Goal: Communication & Community: Ask a question

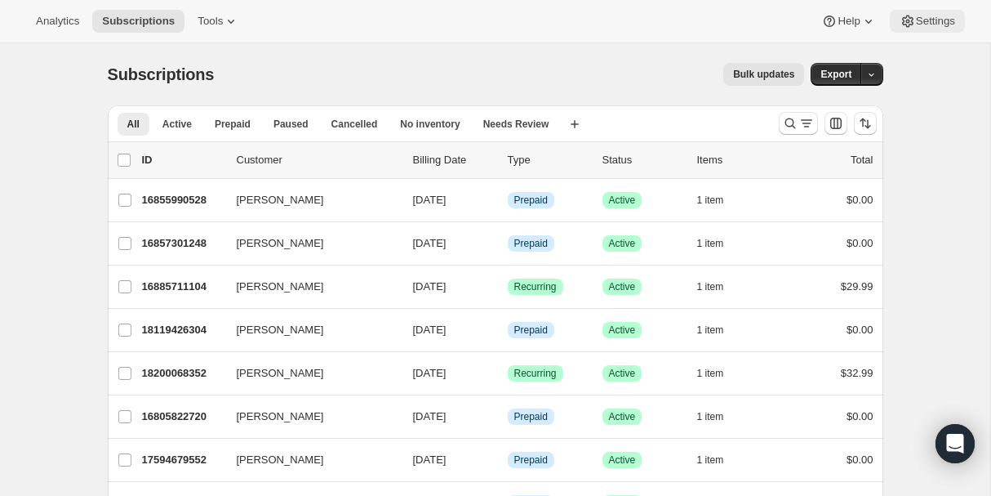
click at [922, 16] on span "Settings" at bounding box center [935, 21] width 39 height 13
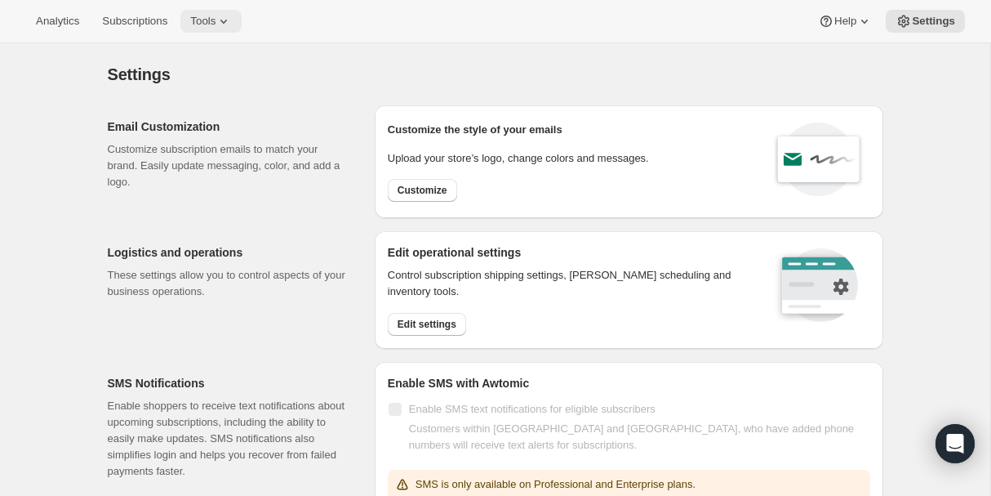
click at [216, 18] on span "Tools" at bounding box center [202, 21] width 25 height 13
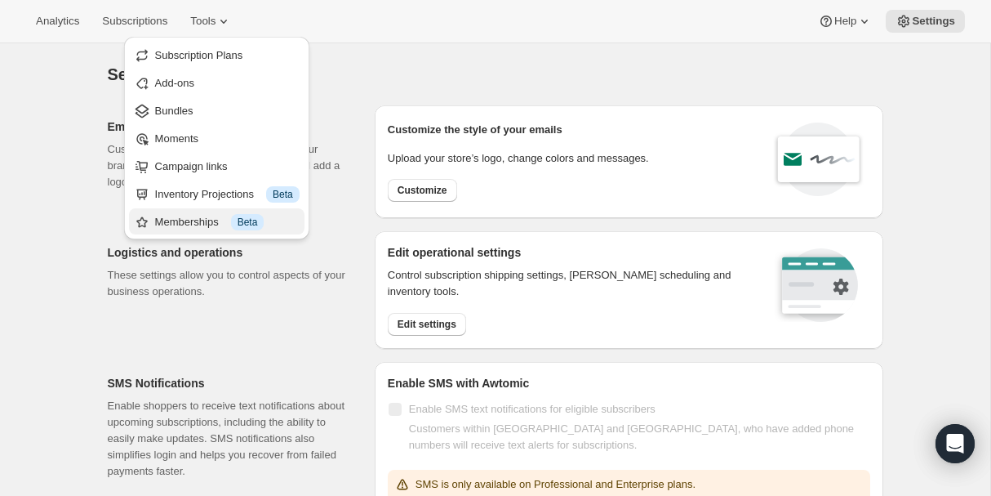
click at [184, 220] on div "Memberships Info Beta" at bounding box center [227, 222] width 144 height 16
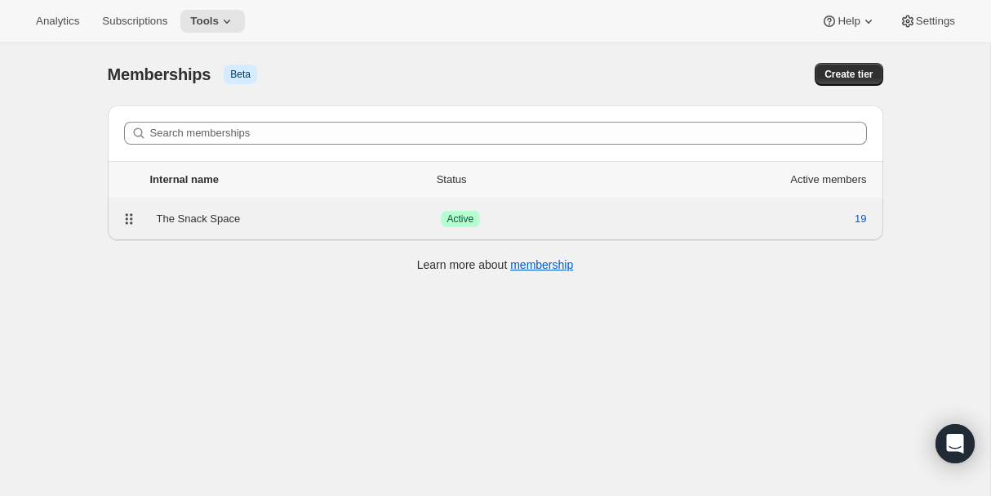
click at [198, 220] on div "The Snack Space" at bounding box center [299, 219] width 284 height 16
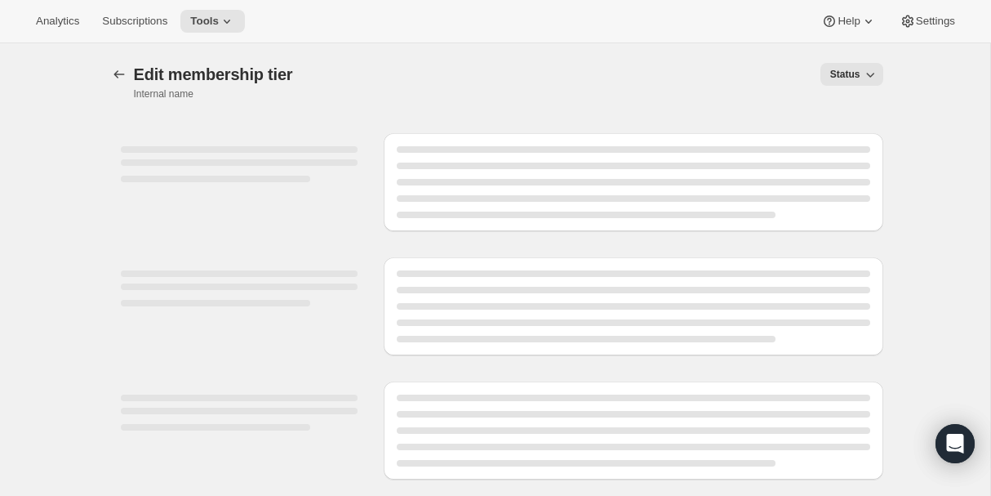
select select "products"
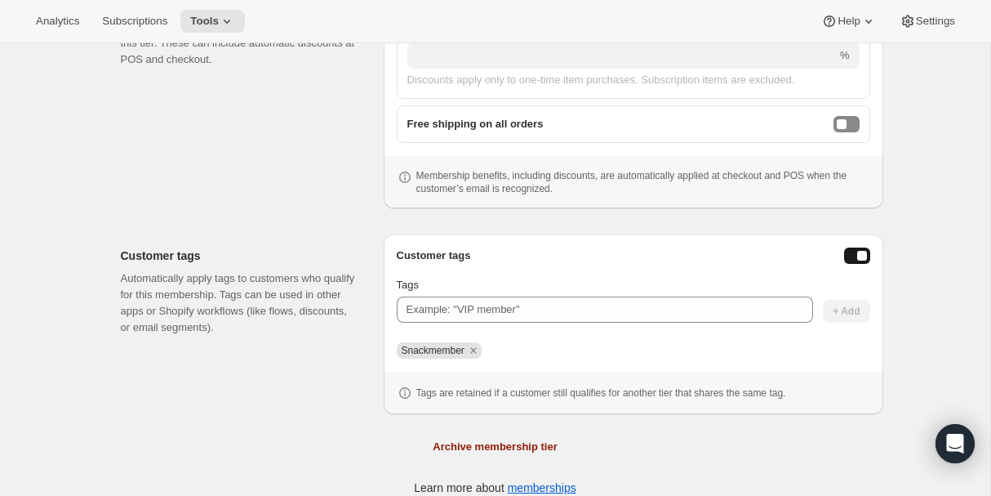
scroll to position [777, 0]
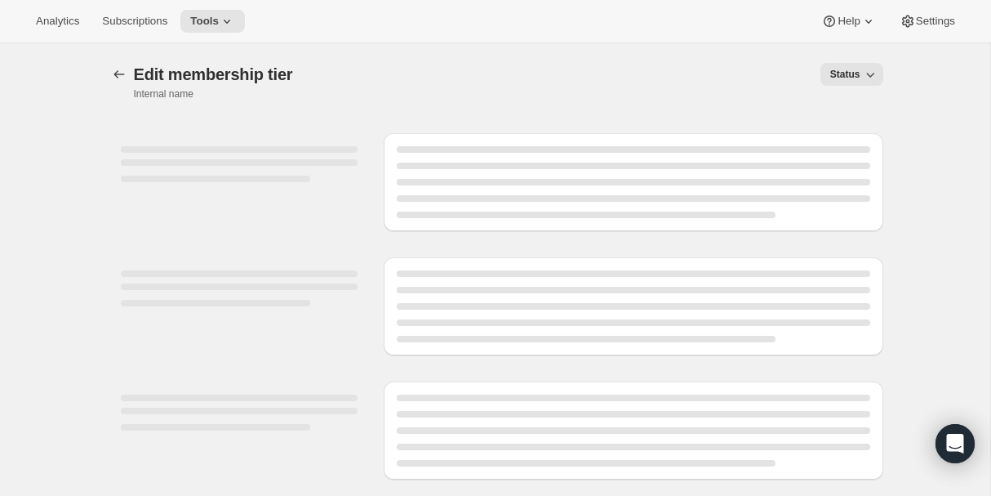
select select "products"
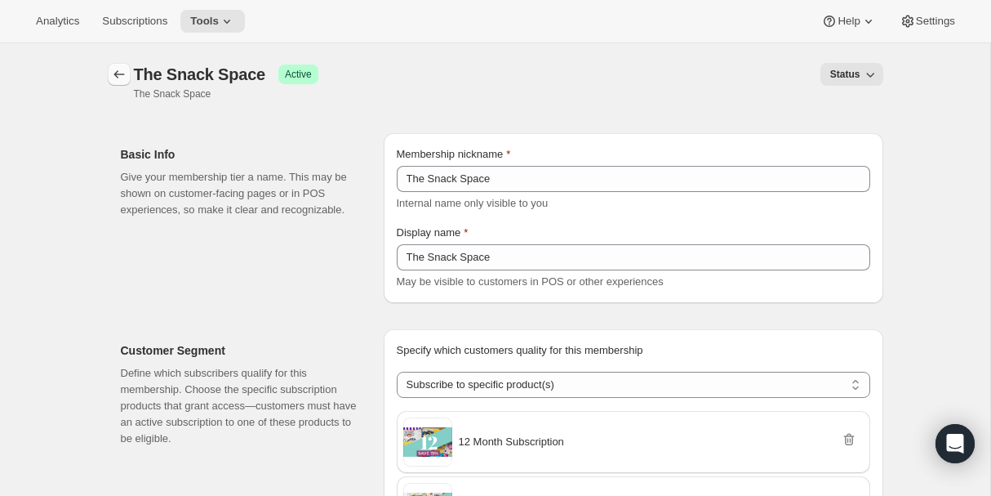
click at [110, 82] on button "Memberships" at bounding box center [119, 74] width 23 height 23
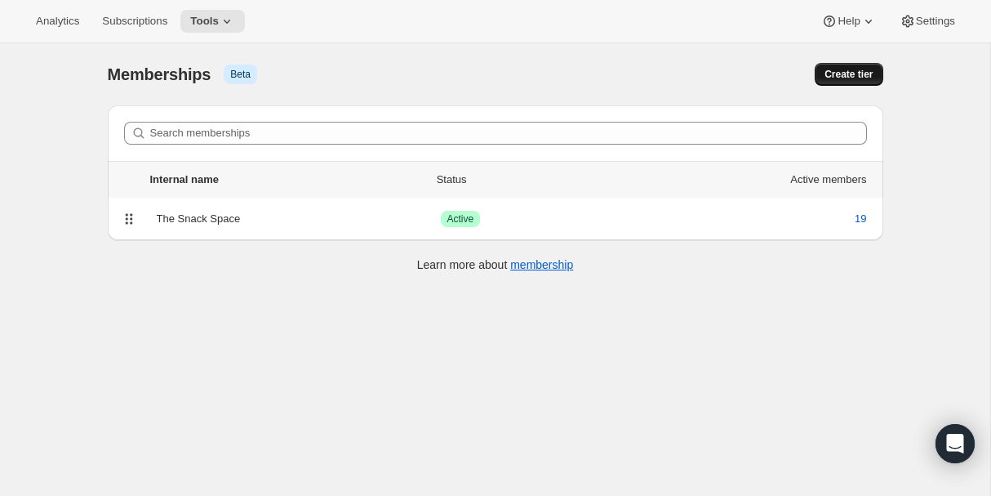
click at [847, 70] on span "Create tier" at bounding box center [849, 74] width 48 height 13
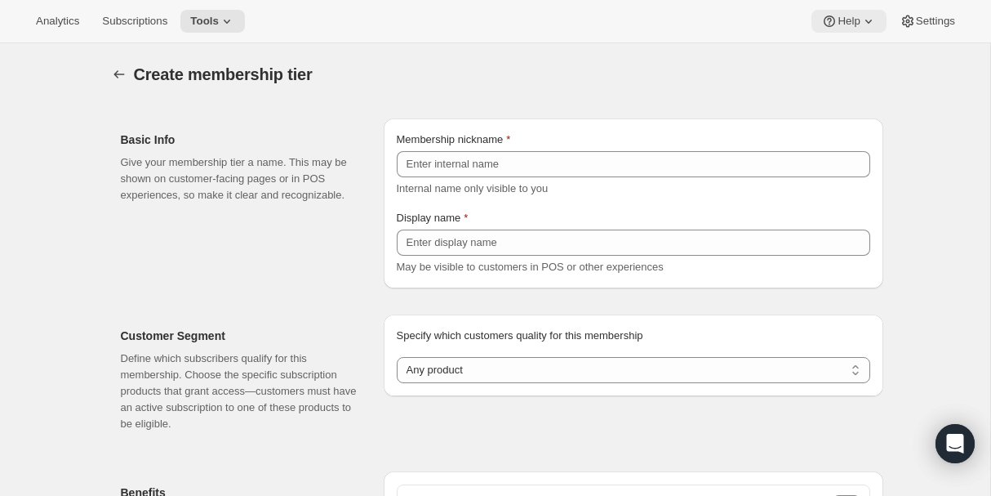
click at [845, 24] on span "Help" at bounding box center [849, 21] width 22 height 13
click at [850, 82] on span "Help Center" at bounding box center [844, 83] width 56 height 12
click at [108, 23] on span "Subscriptions" at bounding box center [134, 21] width 65 height 13
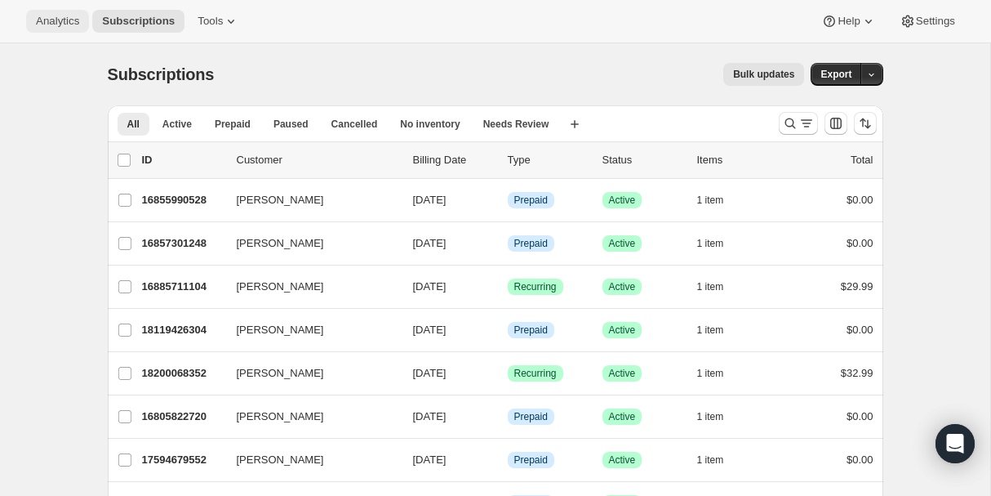
click at [64, 25] on span "Analytics" at bounding box center [57, 21] width 43 height 13
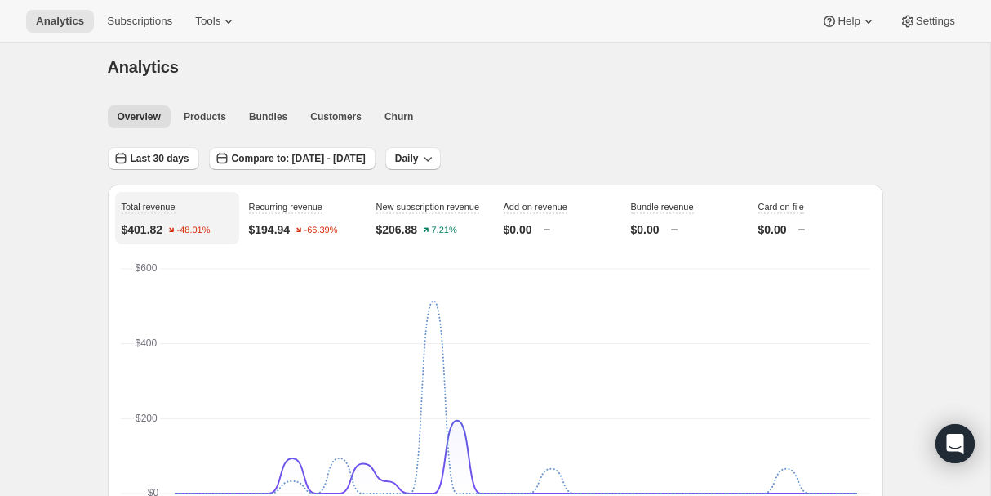
scroll to position [17, 0]
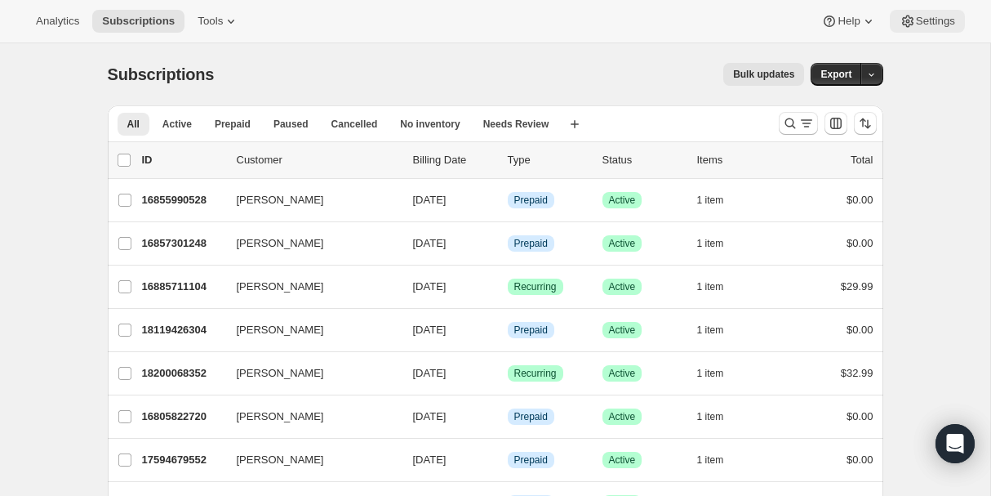
click at [938, 24] on span "Settings" at bounding box center [935, 21] width 39 height 13
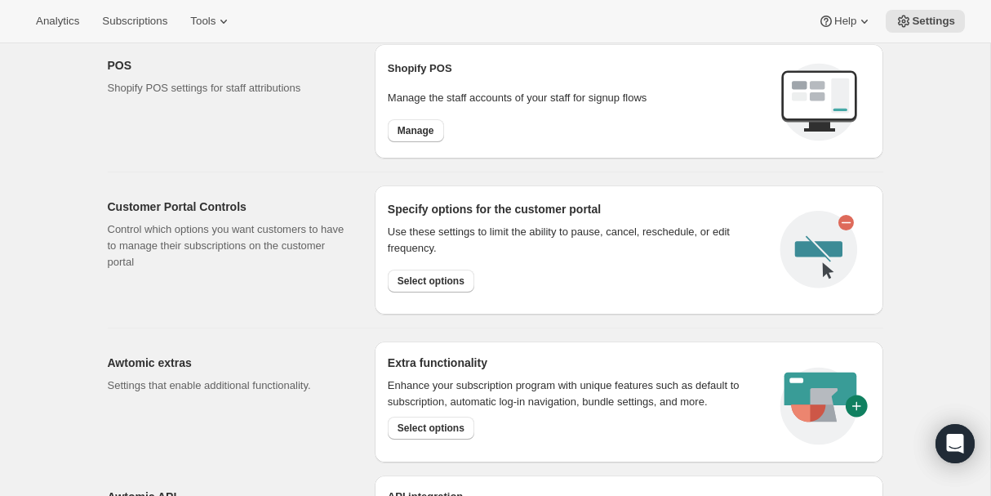
scroll to position [810, 0]
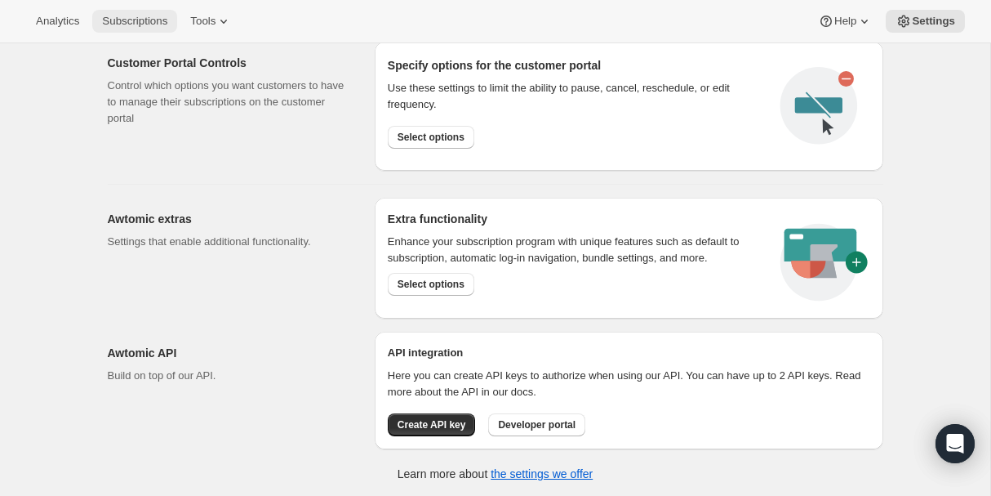
click at [125, 29] on button "Subscriptions" at bounding box center [134, 21] width 85 height 23
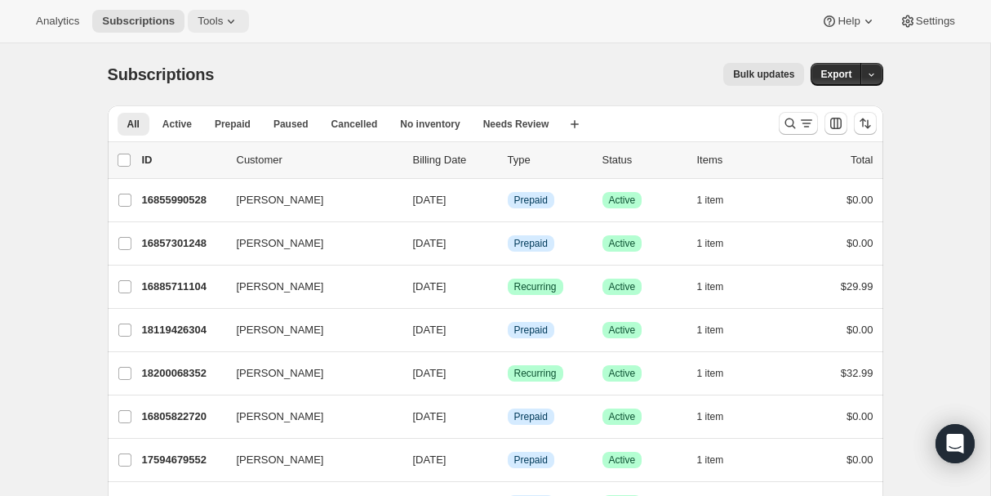
click at [221, 19] on span "Tools" at bounding box center [210, 21] width 25 height 13
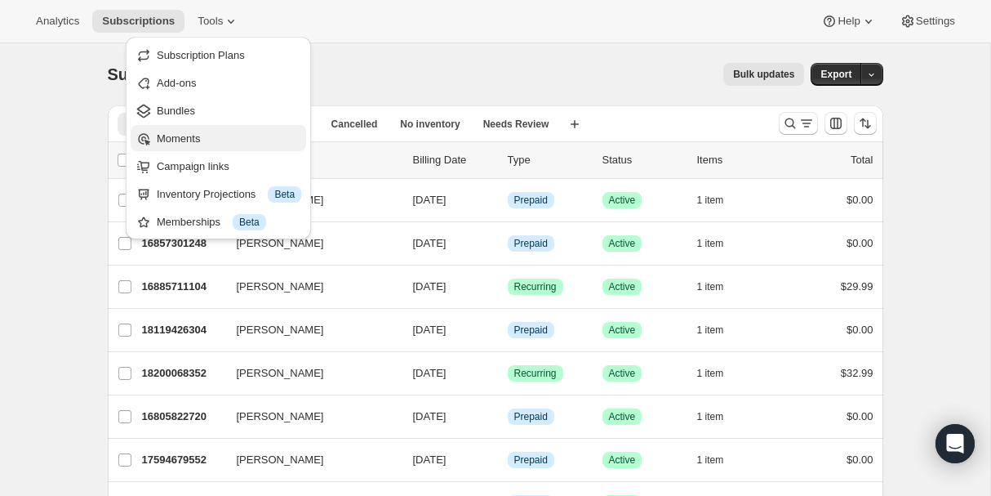
click at [162, 139] on span "Moments" at bounding box center [178, 138] width 43 height 12
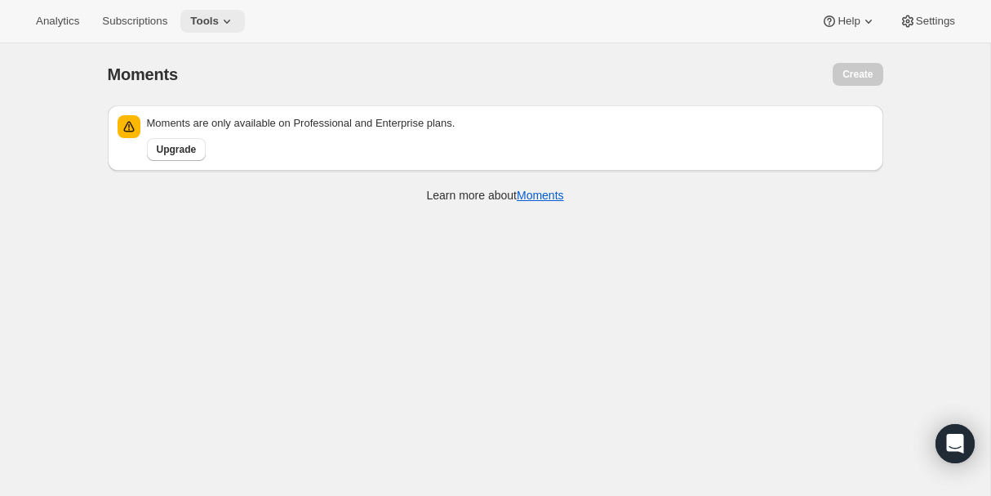
click at [209, 16] on span "Tools" at bounding box center [204, 21] width 29 height 13
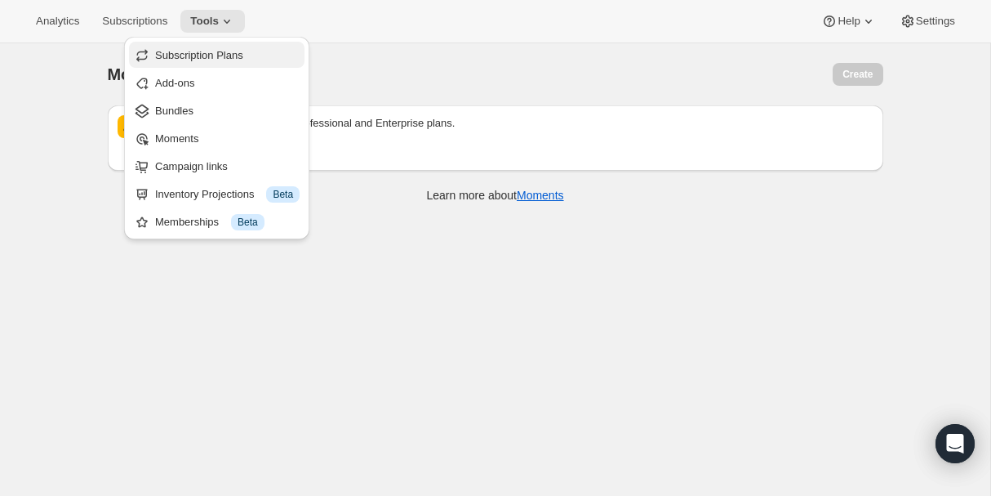
click at [163, 63] on span "Subscription Plans" at bounding box center [227, 55] width 144 height 16
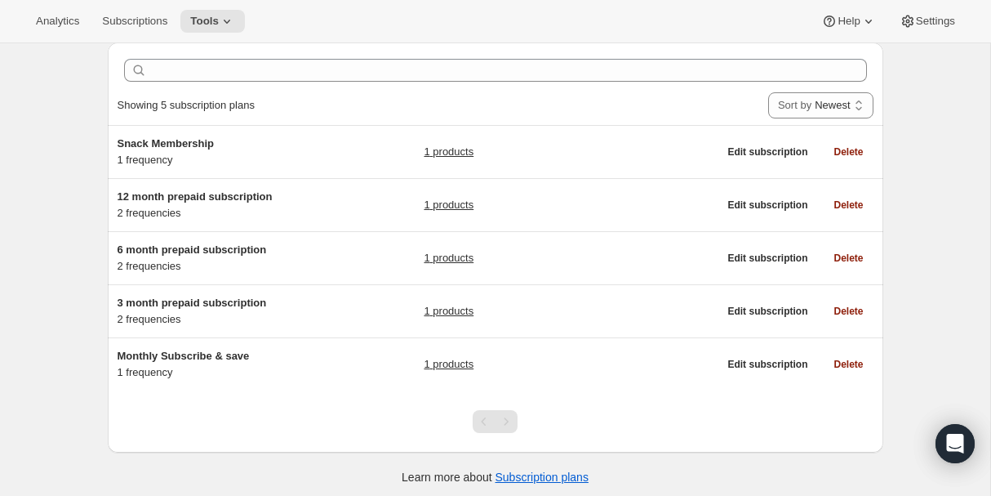
scroll to position [69, 0]
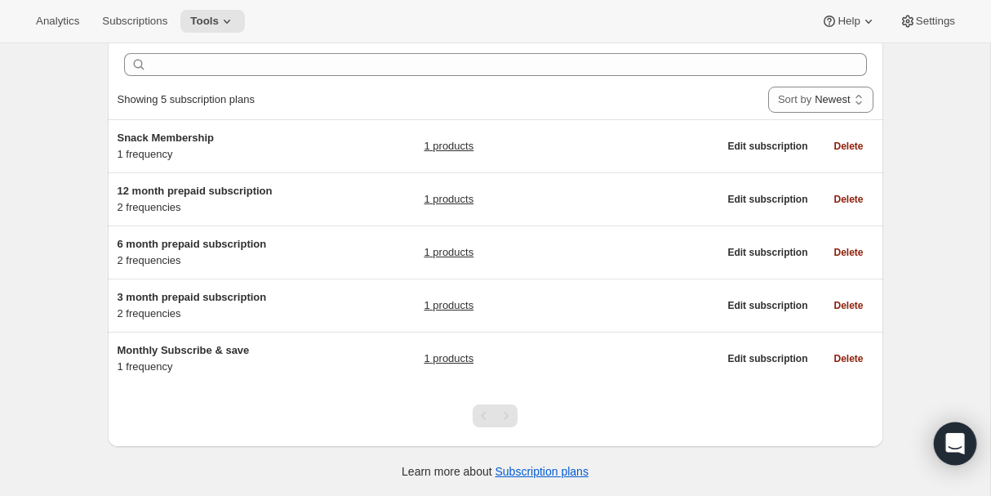
click at [963, 439] on icon "Open Intercom Messenger" at bounding box center [955, 443] width 21 height 21
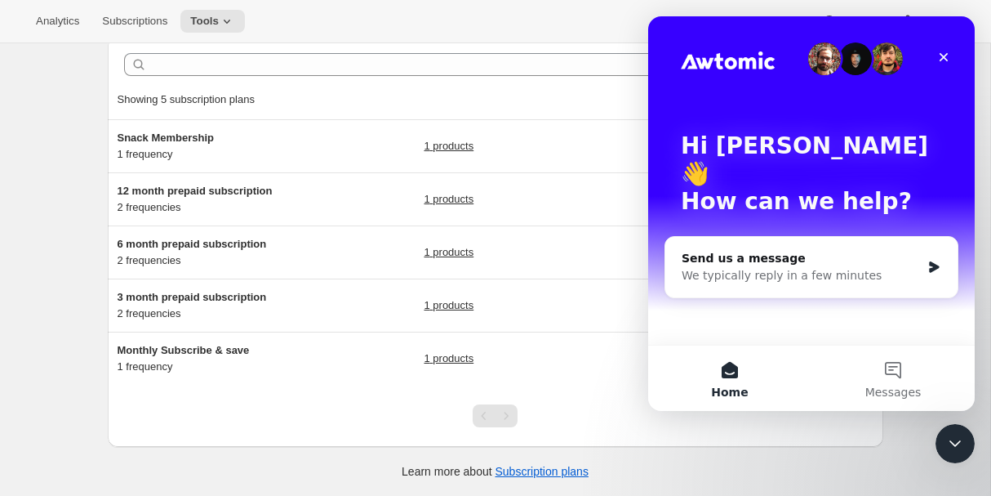
scroll to position [0, 0]
click at [899, 384] on button "Messages" at bounding box center [892, 377] width 163 height 65
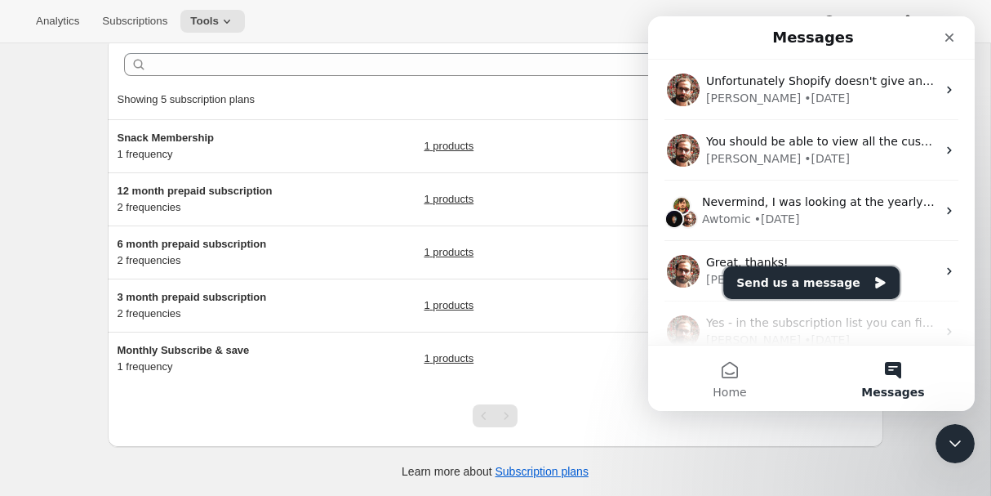
click at [820, 278] on button "Send us a message" at bounding box center [811, 282] width 176 height 33
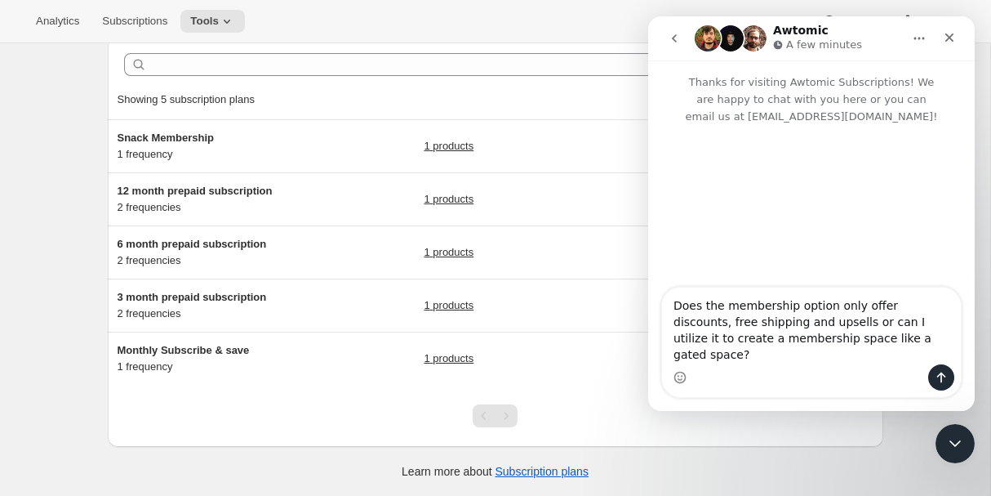
type textarea "Does the membership option only offer discounts, free shipping and upsells or c…"
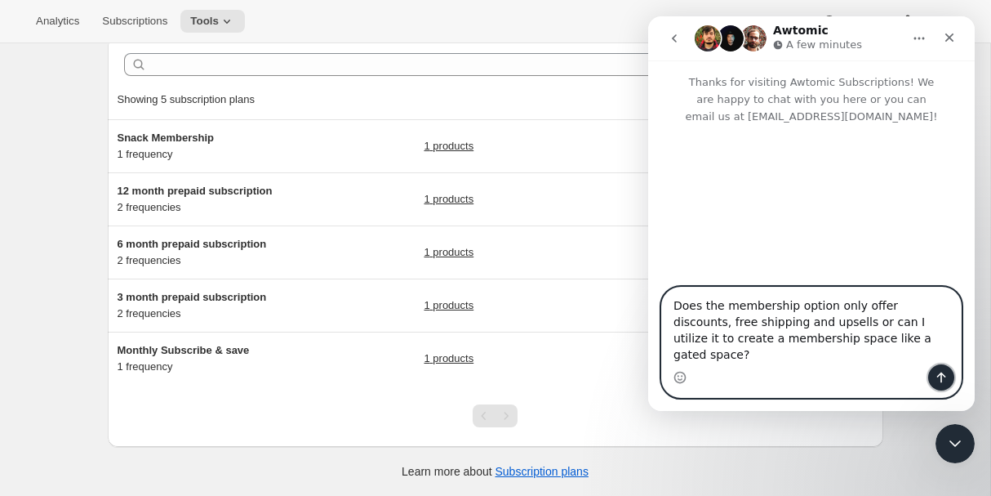
click at [944, 380] on icon "Send a message…" at bounding box center [941, 377] width 13 height 13
